Goal: Use online tool/utility: Utilize a website feature to perform a specific function

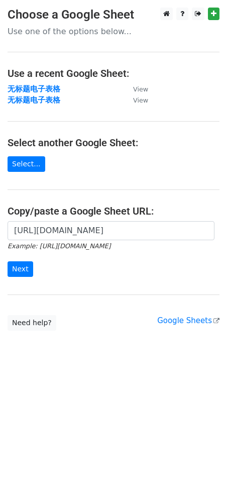
scroll to position [0, 253]
type input "https://docs.google.com/spreadsheets/d/1hWc3t6mjIM3eNukjQoLGMqYnwJKqpYsj1YCIz6o…"
click at [22, 274] on input "Next" at bounding box center [21, 269] width 26 height 16
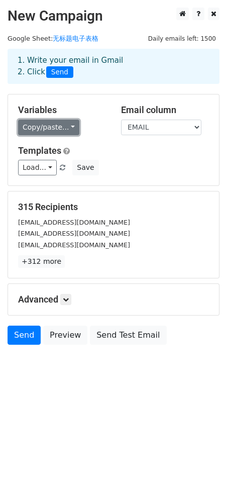
click at [57, 131] on link "Copy/paste..." at bounding box center [48, 128] width 61 height 16
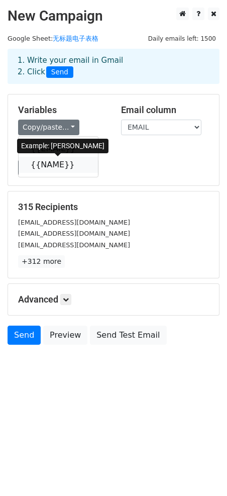
click at [46, 166] on link "{{NAME}}" at bounding box center [58, 165] width 79 height 16
